Goal: Task Accomplishment & Management: Use online tool/utility

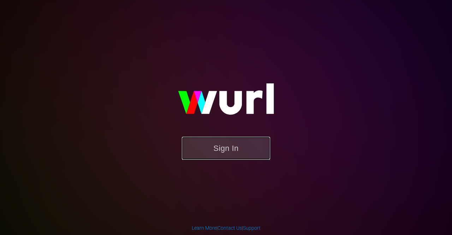
click at [218, 148] on button "Sign In" at bounding box center [226, 148] width 88 height 23
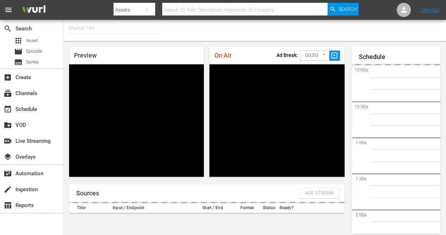
type input "FIFA+ English Global (1781)"
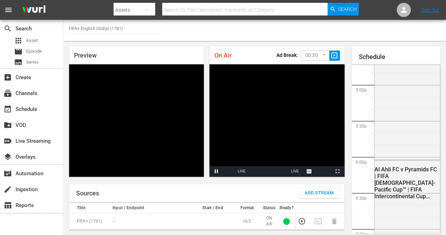
click at [312, 194] on span "Add Stream" at bounding box center [319, 193] width 29 height 8
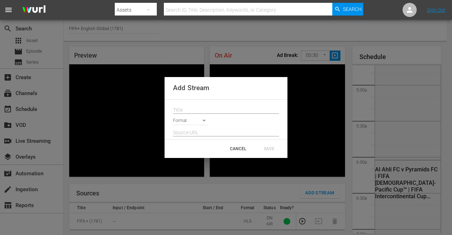
click at [197, 122] on body "menu Search By Assets Search ID, Title, Description, Keywords, or Category Sear…" at bounding box center [226, 117] width 452 height 235
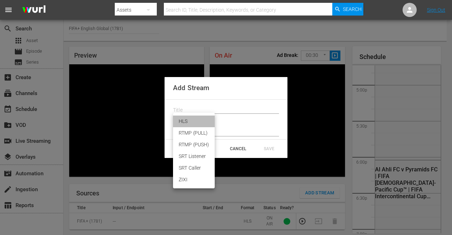
click at [189, 122] on li "HLS" at bounding box center [194, 121] width 42 height 12
type input "HLS"
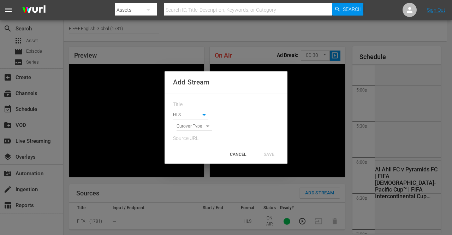
click at [191, 102] on input "text" at bounding box center [226, 104] width 106 height 11
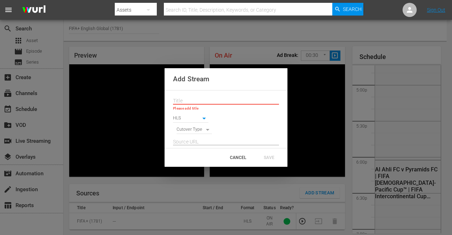
paste input "Live Channel 00d24de4-4f14-4d1e-b9e9-ac3d7f6bfbab eng FIFA Intercontinental Cup…"
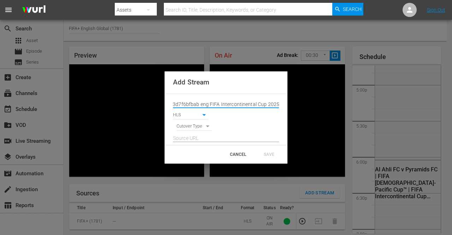
type input "Live Channel 00d24de4-4f14-4d1e-b9e9-ac3d7f6bfbab eng FIFA Intercontinental Cup…"
click at [205, 126] on body "menu Search By Assets Search ID, Title, Description, Keywords, or Category Sear…" at bounding box center [226, 117] width 452 height 235
click at [195, 140] on li "SIGNAL" at bounding box center [194, 139] width 36 height 12
type input "SIGNAL"
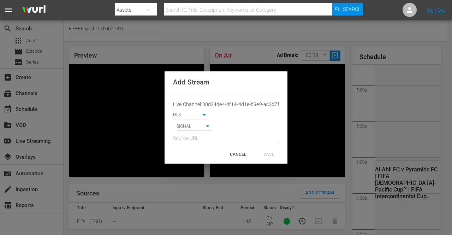
click at [205, 137] on input "text" at bounding box center [226, 138] width 106 height 11
paste input "[URL][DOMAIN_NAME][DATE][DATE]"
type input "[URL][DOMAIN_NAME][DATE][DATE]"
click at [237, 154] on div "CANCEL" at bounding box center [237, 154] width 31 height 13
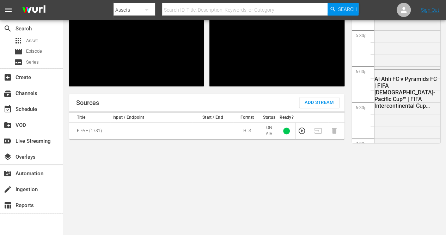
scroll to position [0, 0]
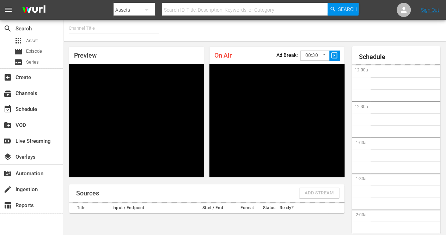
type input "FIFA+ English Global (1781)"
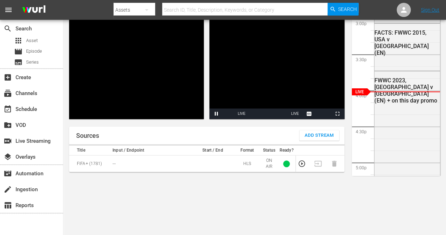
scroll to position [90, 0]
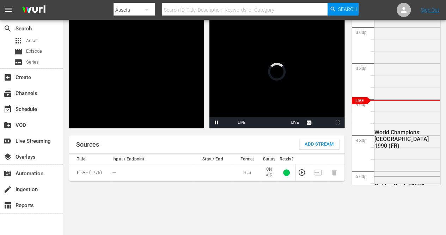
scroll to position [65, 0]
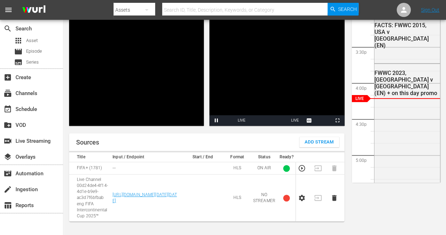
scroll to position [67, 0]
